Goal: Check status: Check status

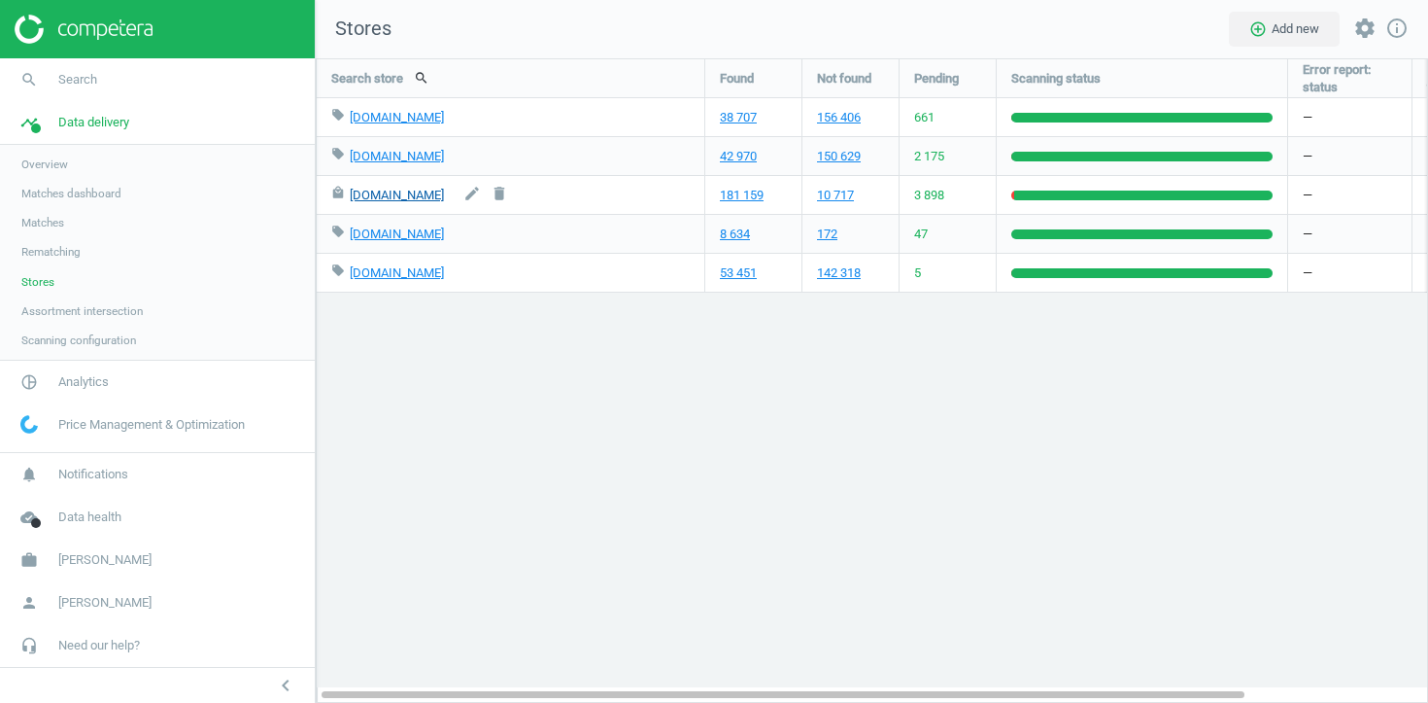
scroll to position [645, 1114]
click at [745, 197] on link "181 159" at bounding box center [742, 195] width 44 height 17
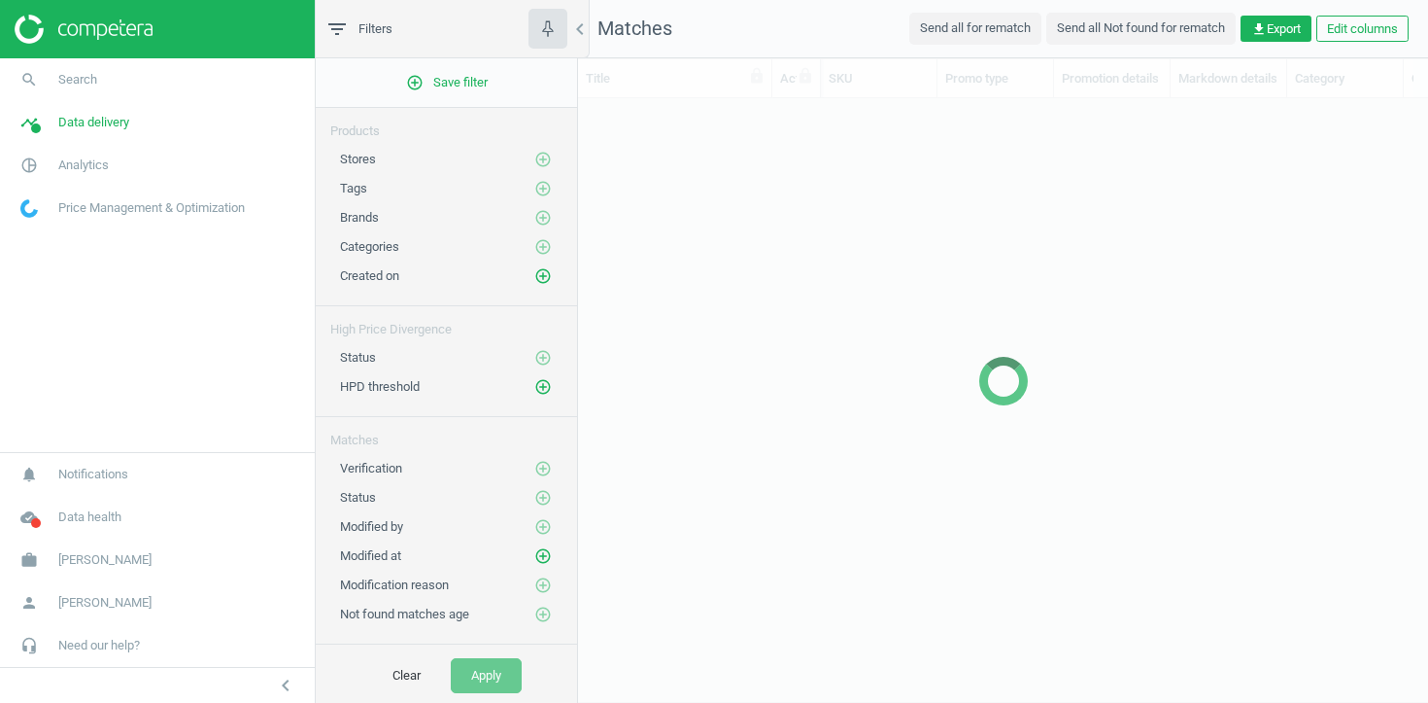
scroll to position [1, 1]
